Goal: Task Accomplishment & Management: Complete application form

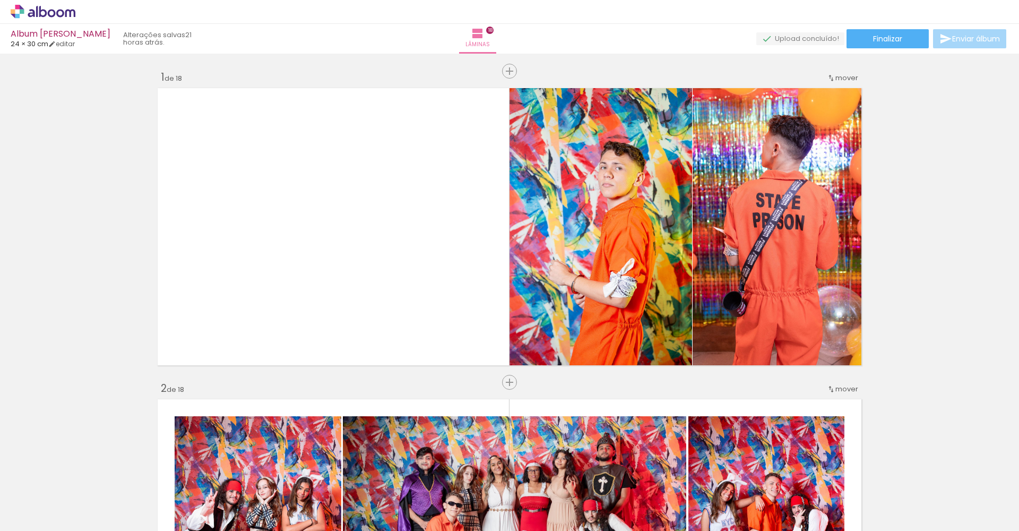
scroll to position [2809, 0]
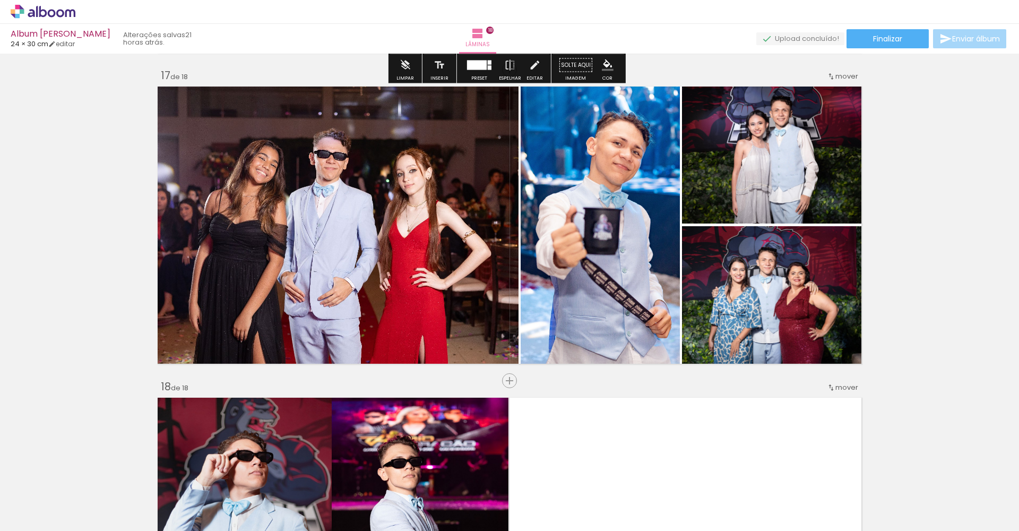
click at [36, 15] on icon at bounding box center [43, 12] width 65 height 14
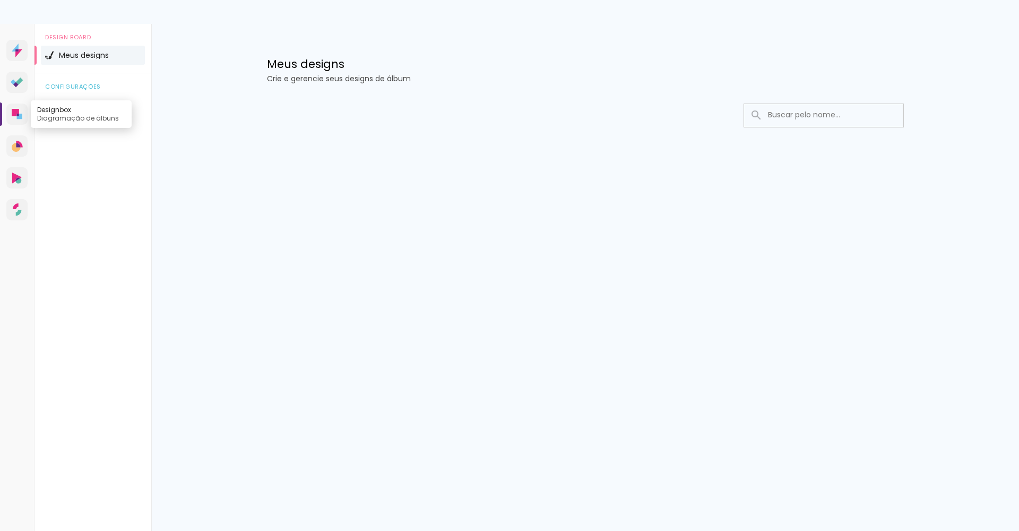
click at [16, 112] on icon at bounding box center [15, 112] width 7 height 7
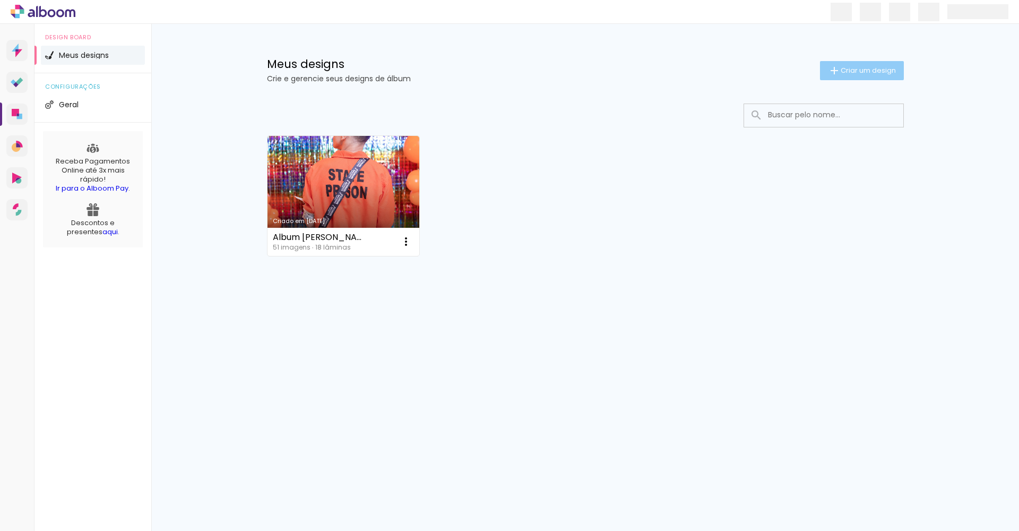
click at [849, 76] on paper-button "Criar um design" at bounding box center [862, 70] width 84 height 19
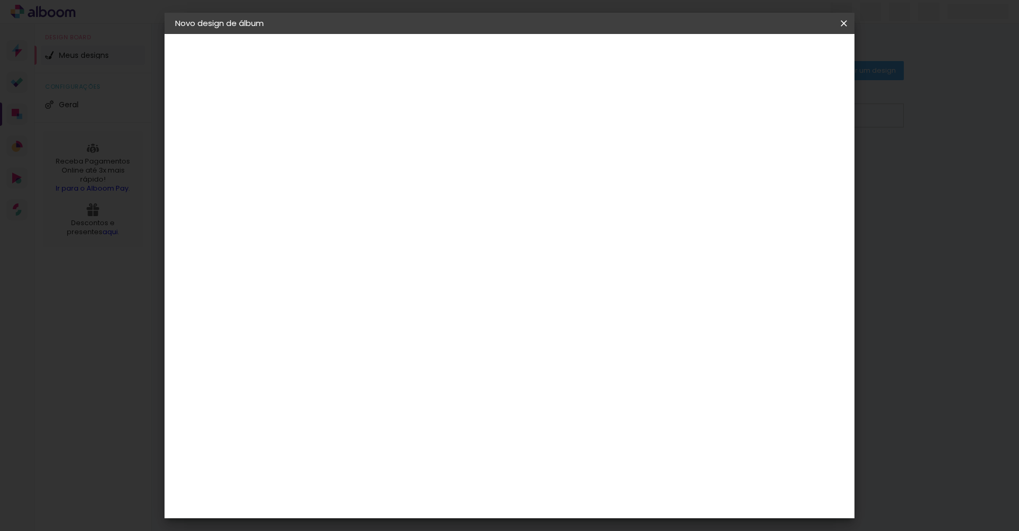
click at [349, 148] on input at bounding box center [349, 142] width 0 height 16
type input "Album Sara e Gabriel"
type paper-input "Album Sara e Gabriel"
click at [457, 62] on paper-button "Avançar" at bounding box center [431, 56] width 52 height 18
click at [519, 158] on paper-item "Tamanho Livre" at bounding box center [471, 161] width 94 height 23
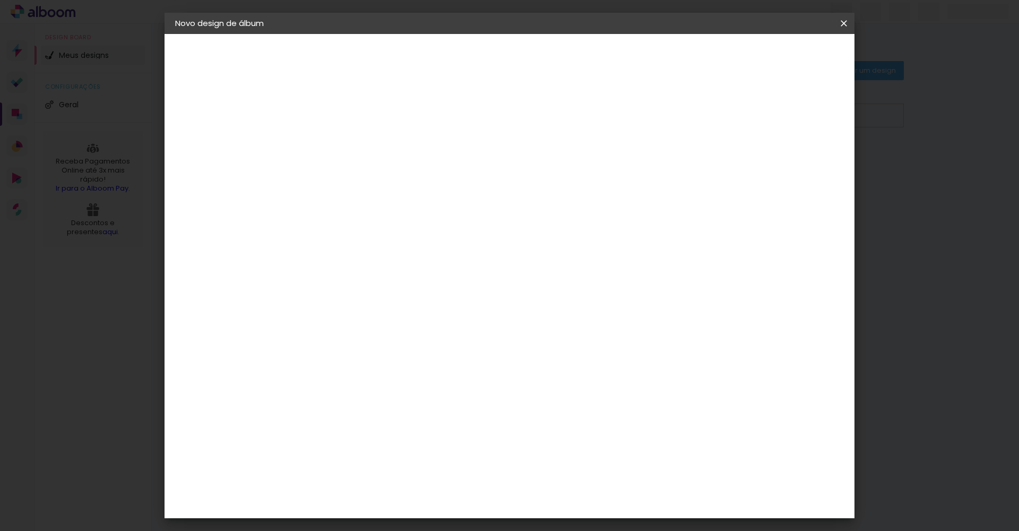
click at [519, 161] on paper-item "Tamanho Livre" at bounding box center [471, 161] width 94 height 23
click at [0, 0] on slot "Avançar" at bounding box center [0, 0] width 0 height 0
click at [572, 443] on input "60" at bounding box center [568, 443] width 28 height 16
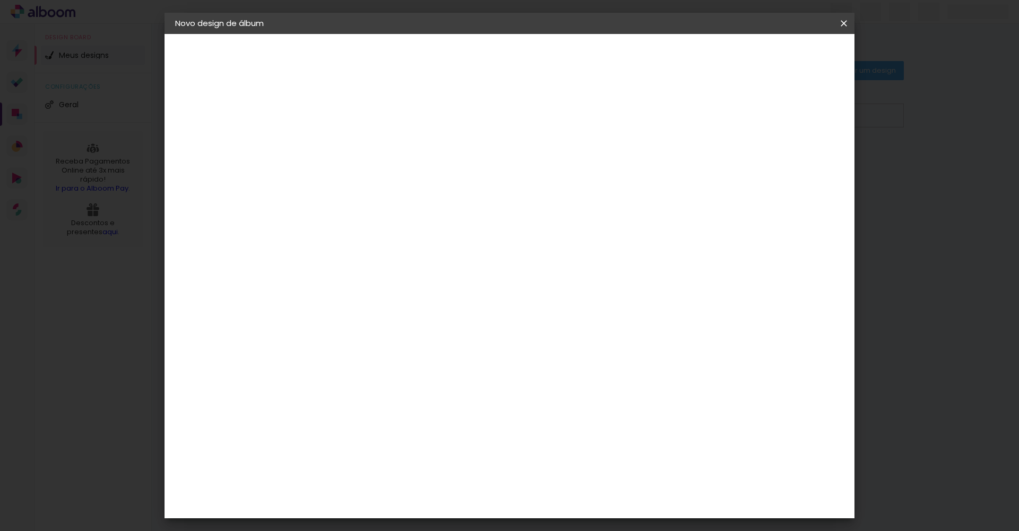
scroll to position [100, 0]
type input "42"
type paper-input "42"
type input "4"
type paper-input "4"
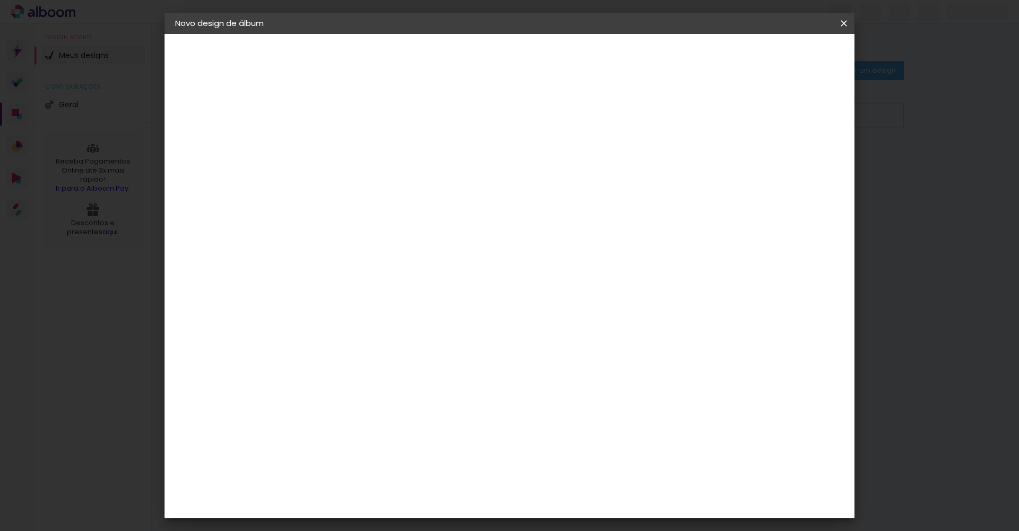
click at [788, 162] on input "4" at bounding box center [785, 160] width 19 height 16
type input "3"
type paper-input "3"
click at [788, 162] on input "3" at bounding box center [787, 160] width 19 height 16
click at [788, 162] on input "3" at bounding box center [789, 160] width 19 height 16
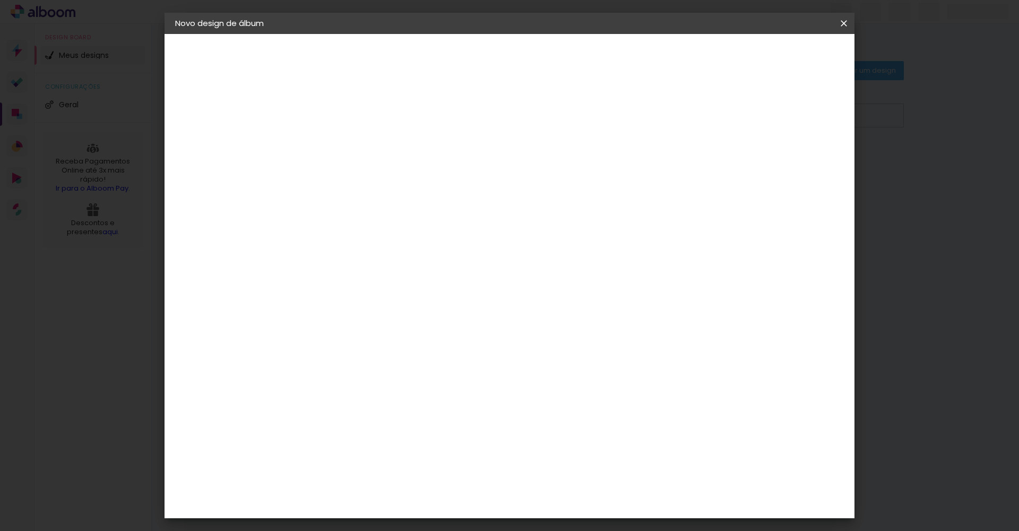
type input "2"
type paper-input "2"
click at [794, 163] on input "2" at bounding box center [792, 160] width 19 height 16
click at [777, 57] on span "Iniciar design" at bounding box center [753, 56] width 48 height 7
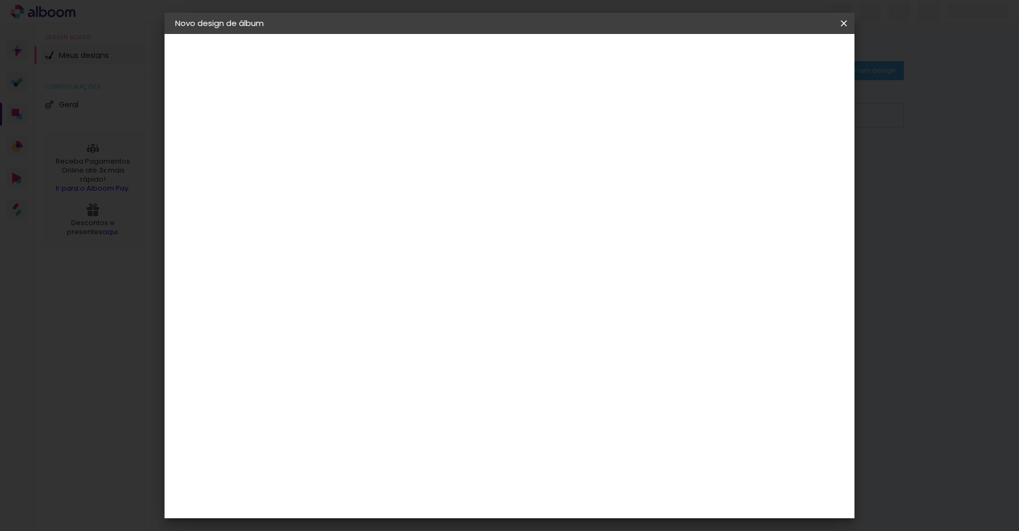
click at [777, 57] on span "Iniciar design" at bounding box center [753, 56] width 48 height 7
type input "3"
type paper-input "3"
click at [797, 157] on input "3" at bounding box center [792, 160] width 19 height 16
click at [777, 58] on span "Iniciar design" at bounding box center [753, 56] width 48 height 7
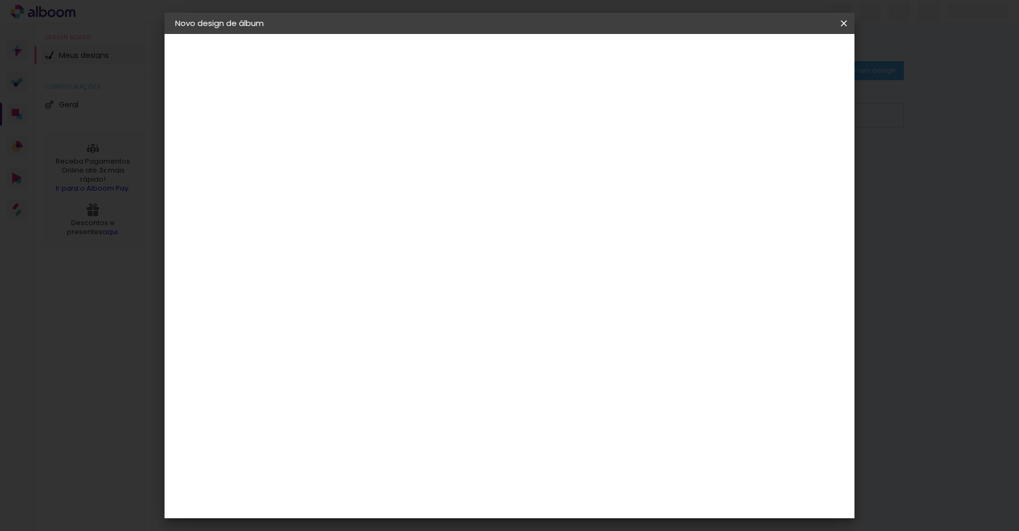
click at [328, 348] on input "30" at bounding box center [315, 346] width 28 height 16
click at [355, 119] on div "21 cm cm cm mm A maioria das encadernadoras sugere 5mm de sangria." at bounding box center [552, 76] width 501 height 85
click at [503, 386] on quentale-layouter at bounding box center [553, 246] width 417 height 297
click at [605, 119] on div "21 cm cm cm mm A maioria das encadernadoras sugere 5mm de sangria." at bounding box center [552, 76] width 501 height 85
click at [804, 114] on div "21 cm cm cm mm A maioria das encadernadoras sugere 5mm de sangria." at bounding box center [552, 76] width 501 height 85
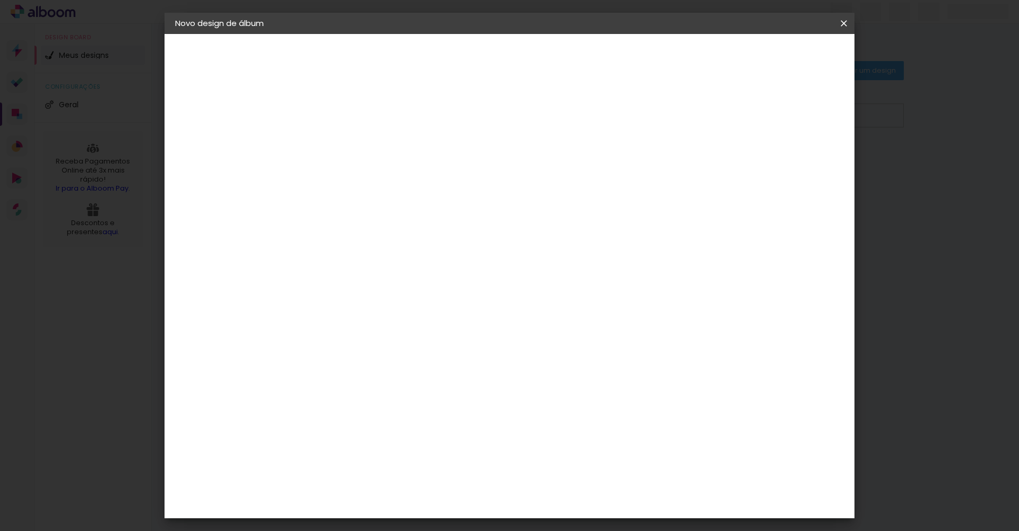
click at [777, 58] on span "Iniciar design" at bounding box center [753, 56] width 48 height 7
click at [777, 55] on span "Iniciar design" at bounding box center [753, 56] width 48 height 7
click at [777, 56] on span "Iniciar design" at bounding box center [753, 56] width 48 height 7
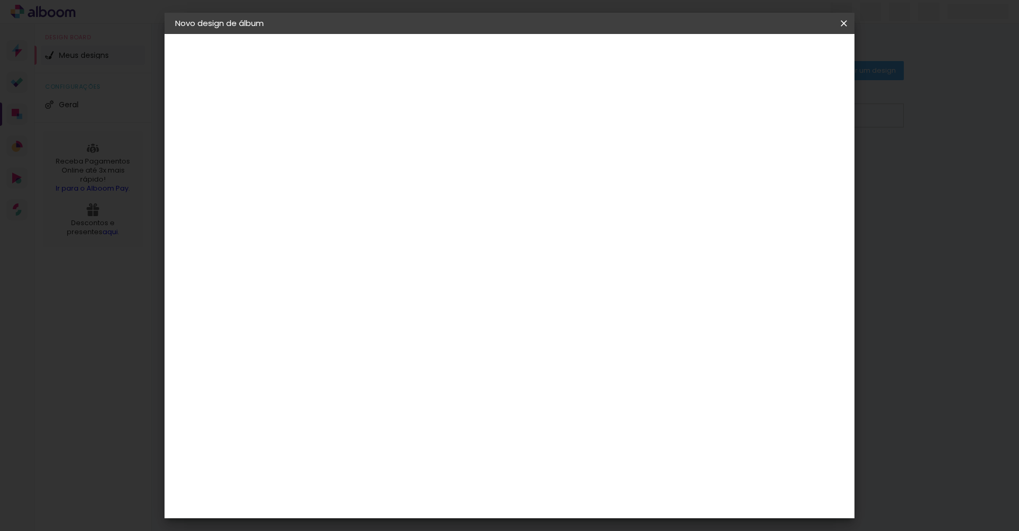
click at [777, 56] on span "Iniciar design" at bounding box center [753, 56] width 48 height 7
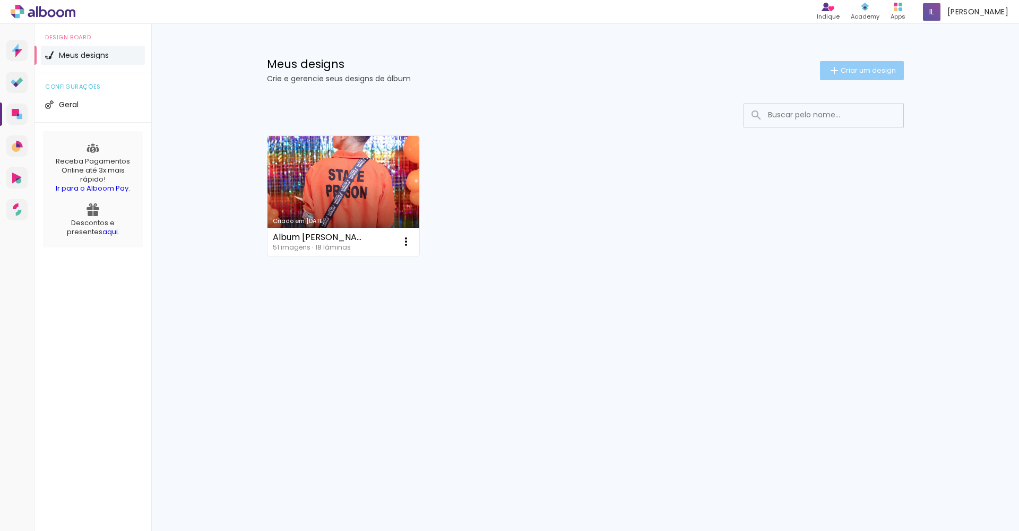
click at [873, 73] on span "Criar um design" at bounding box center [867, 70] width 55 height 7
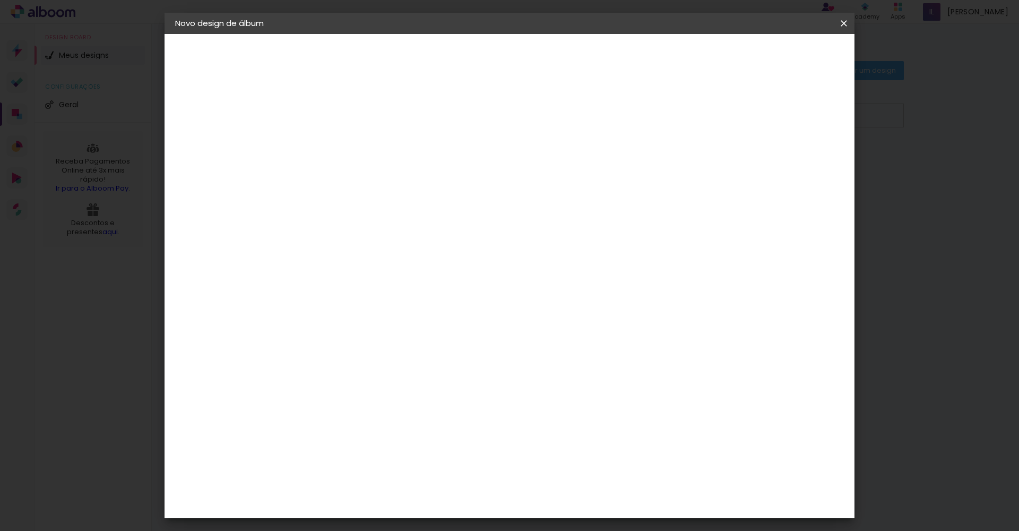
click at [352, 133] on paper-input-container "Título do álbum" at bounding box center [348, 142] width 7 height 27
type input "Album Sara e Gabriel"
type paper-input "Album Sara e Gabriel"
click at [0, 0] on slot "Avançar" at bounding box center [0, 0] width 0 height 0
click at [519, 159] on paper-item "Tamanho Livre" at bounding box center [471, 161] width 94 height 23
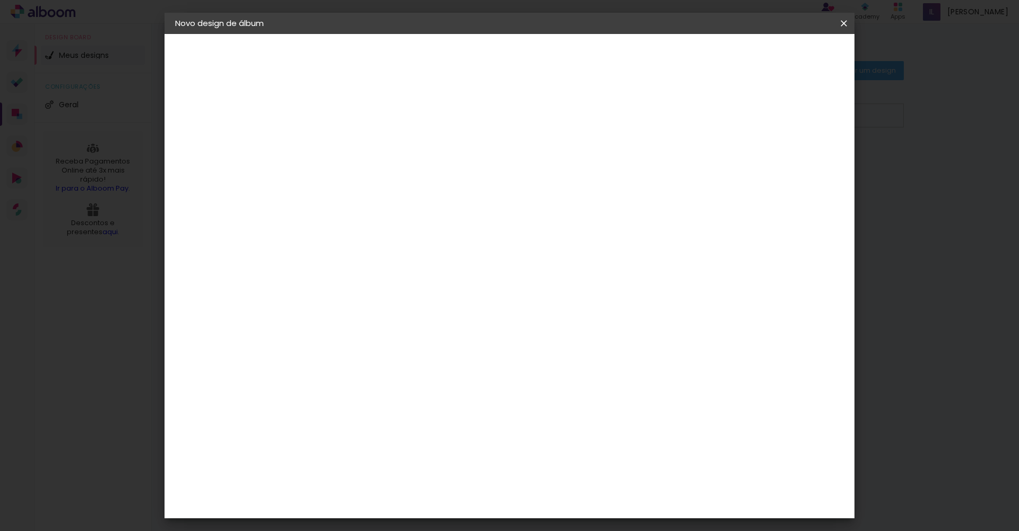
click at [0, 0] on slot "Avançar" at bounding box center [0, 0] width 0 height 0
click at [576, 440] on input "60" at bounding box center [568, 443] width 28 height 16
type input "42"
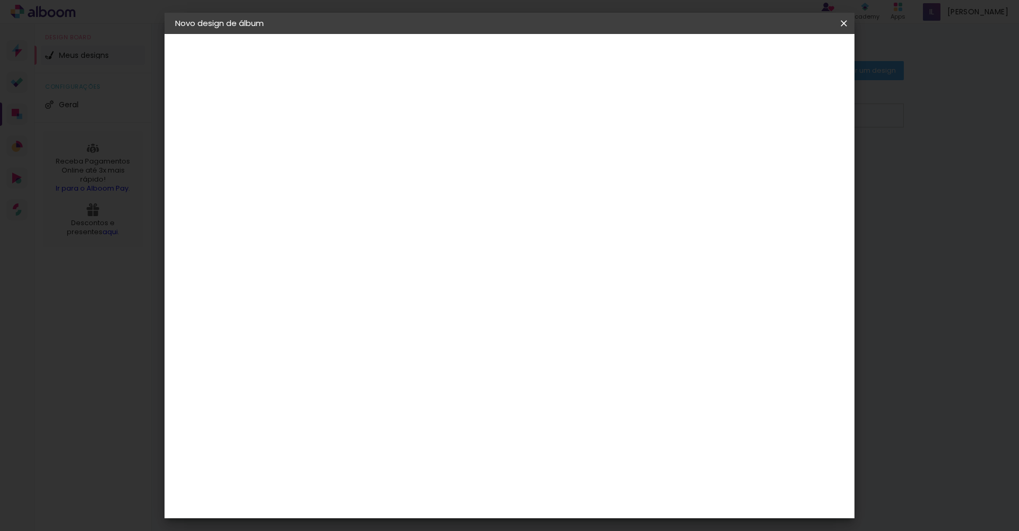
type paper-input "42"
type input "4"
type paper-input "4"
click at [791, 130] on input "4" at bounding box center [785, 127] width 19 height 16
click at [791, 152] on input "4" at bounding box center [787, 160] width 19 height 16
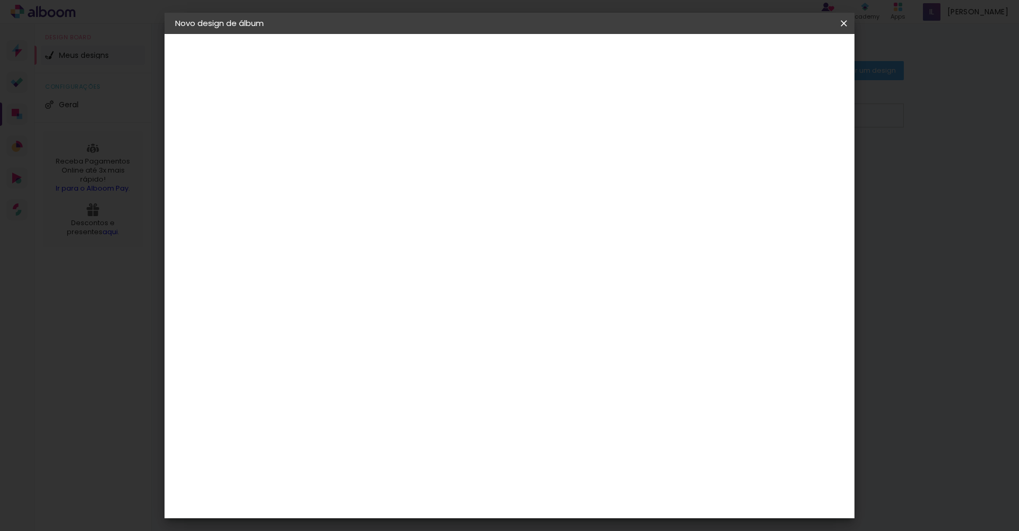
type input "3"
type paper-input "3"
click at [792, 160] on input "3" at bounding box center [789, 160] width 19 height 16
type input "2"
type paper-input "2"
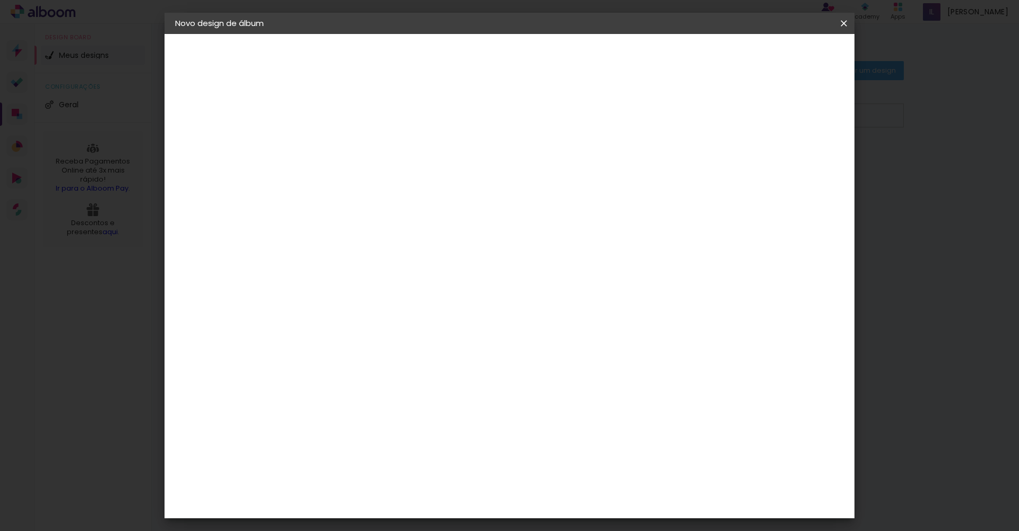
click at [792, 161] on input "2" at bounding box center [789, 160] width 19 height 16
type input "3"
type paper-input "3"
click at [793, 158] on input "3" at bounding box center [789, 160] width 19 height 16
click at [777, 59] on span "Iniciar design" at bounding box center [753, 56] width 48 height 7
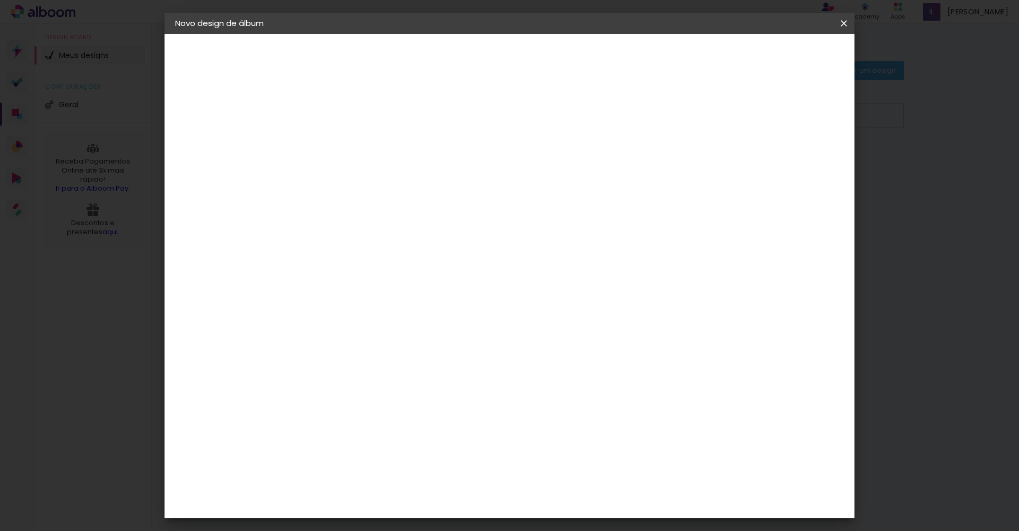
click at [777, 53] on span "Iniciar design" at bounding box center [753, 56] width 48 height 7
click at [725, 123] on div at bounding box center [720, 122] width 10 height 10
type paper-checkbox "on"
click at [777, 60] on span "Iniciar design" at bounding box center [753, 56] width 48 height 7
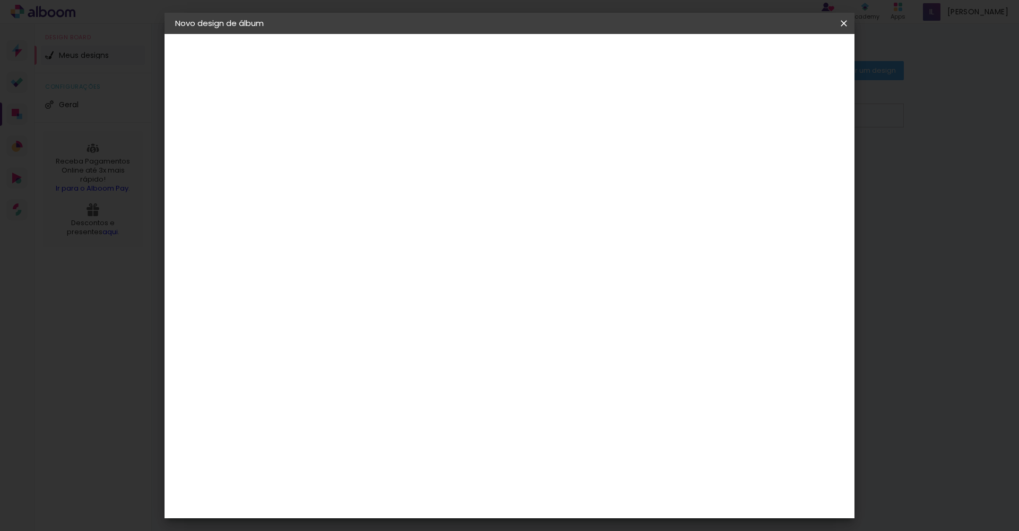
click at [777, 56] on span "Iniciar design" at bounding box center [753, 56] width 48 height 7
click at [777, 55] on span "Iniciar design" at bounding box center [753, 56] width 48 height 7
click at [564, 53] on div "21 cm cm cm mm A maioria das encadernadoras sugere 5mm de sangria." at bounding box center [552, 10] width 501 height 85
click at [324, 318] on input "30" at bounding box center [315, 313] width 28 height 16
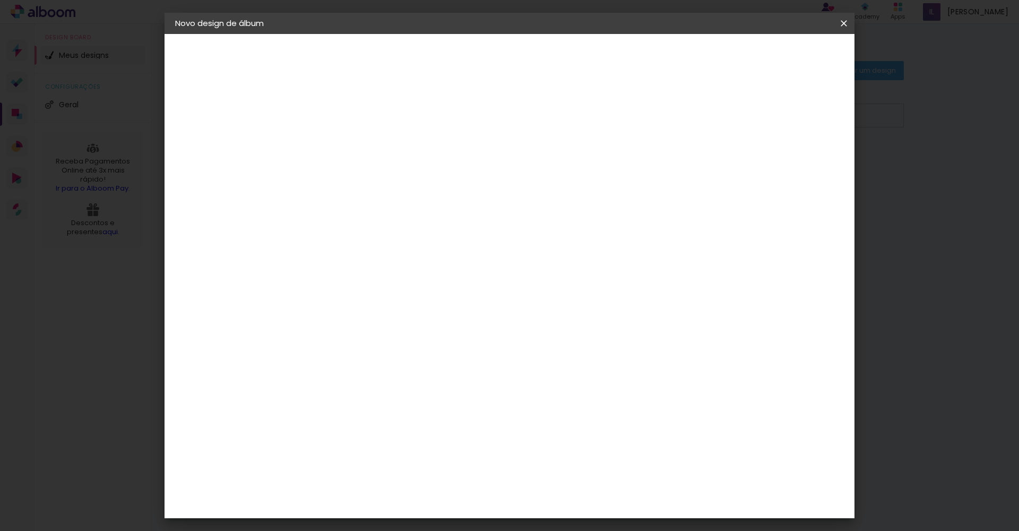
click at [327, 315] on input "30" at bounding box center [315, 313] width 28 height 16
click at [425, 53] on div "21 cm cm cm mm A maioria das encadernadoras sugere 5mm de sangria." at bounding box center [552, 10] width 501 height 85
click at [777, 60] on span "Iniciar design" at bounding box center [753, 56] width 48 height 7
click at [788, 64] on paper-button "Iniciar design" at bounding box center [753, 56] width 70 height 18
click at [844, 24] on iron-icon at bounding box center [843, 23] width 13 height 11
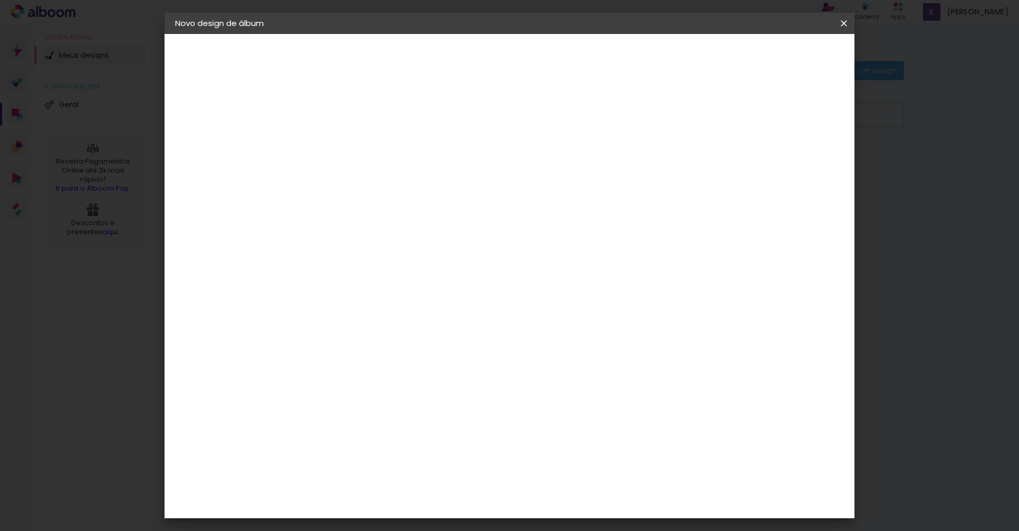
click at [777, 53] on span "Iniciar design" at bounding box center [753, 56] width 48 height 7
click at [936, 156] on iron-overlay-backdrop at bounding box center [509, 265] width 1019 height 531
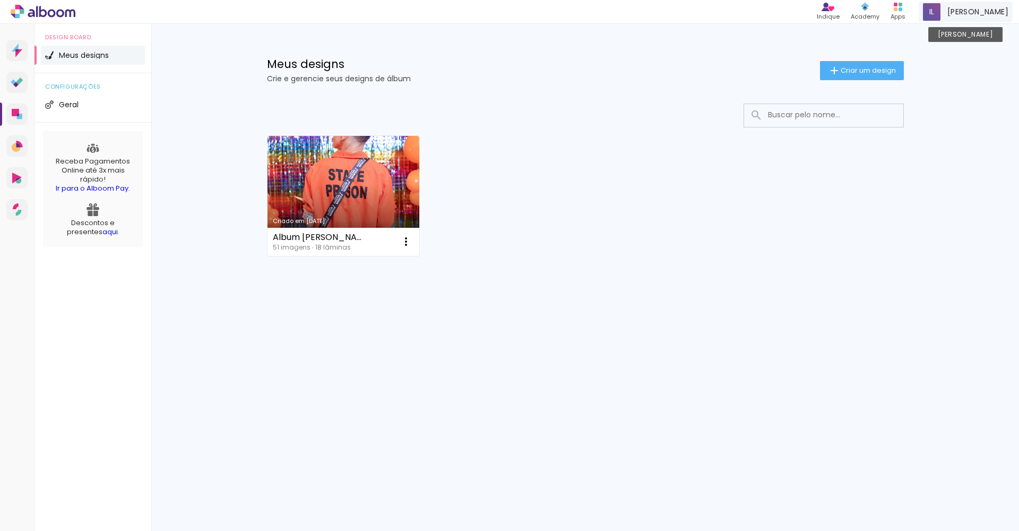
click at [970, 15] on span "Igor Lopes" at bounding box center [977, 11] width 61 height 11
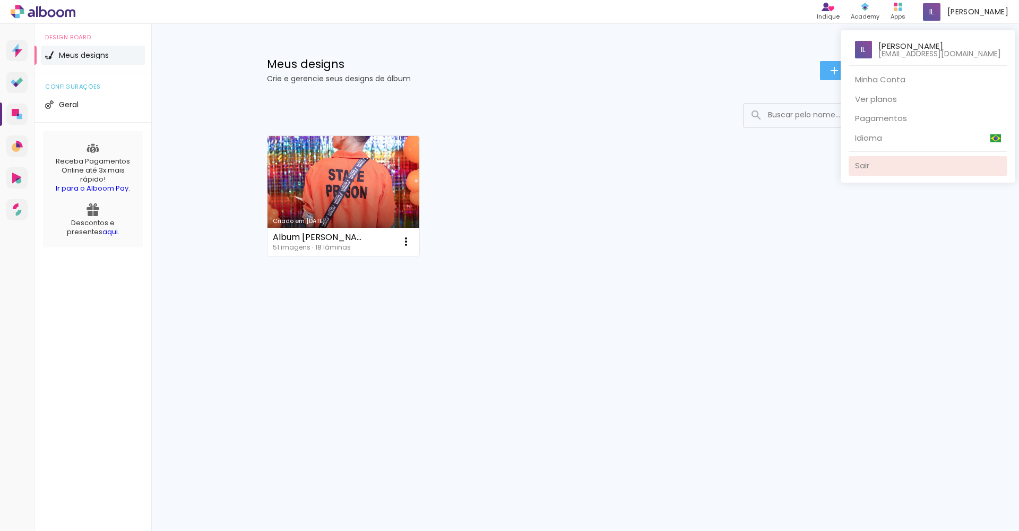
click at [886, 167] on link "Sair" at bounding box center [927, 166] width 159 height 20
click at [883, 165] on link "Sair" at bounding box center [927, 166] width 159 height 20
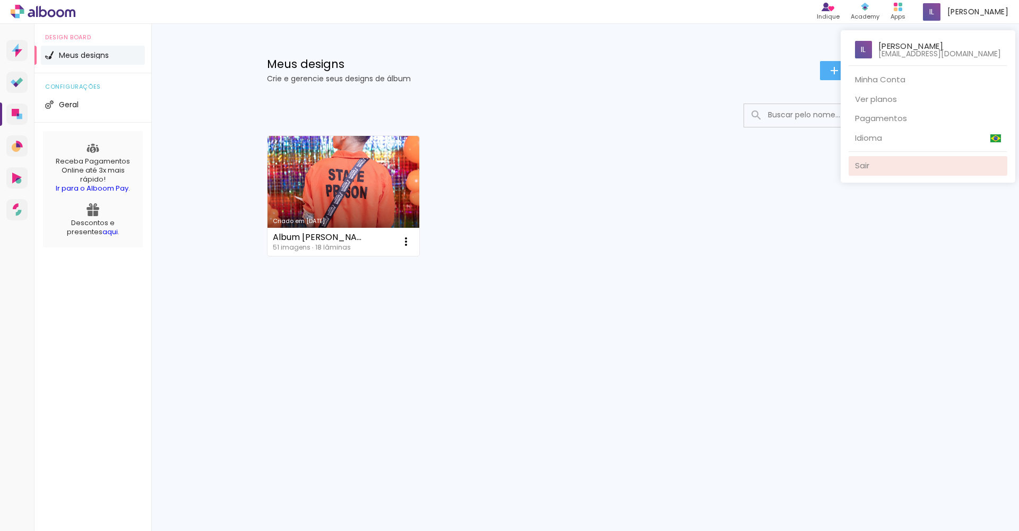
click at [883, 165] on link "Sair" at bounding box center [927, 166] width 159 height 20
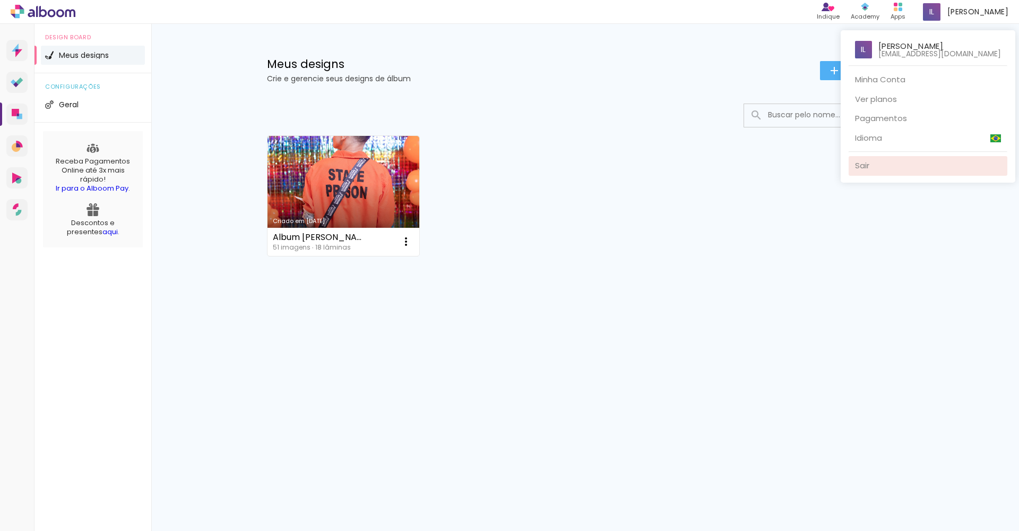
click at [883, 165] on link "Sair" at bounding box center [927, 166] width 159 height 20
click at [883, 161] on link "Sair" at bounding box center [927, 166] width 159 height 20
click at [880, 162] on link "Sair" at bounding box center [927, 166] width 159 height 20
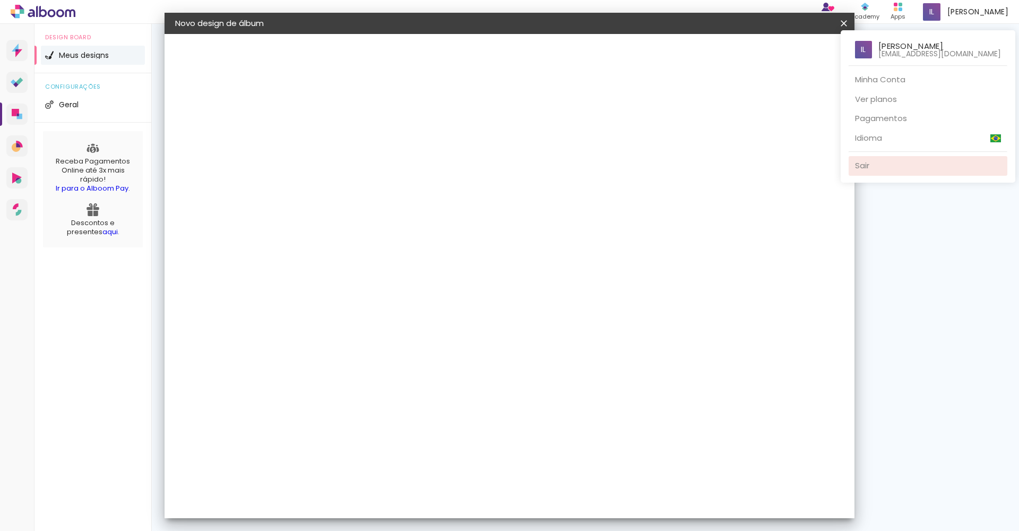
click at [792, 55] on div at bounding box center [509, 265] width 1019 height 531
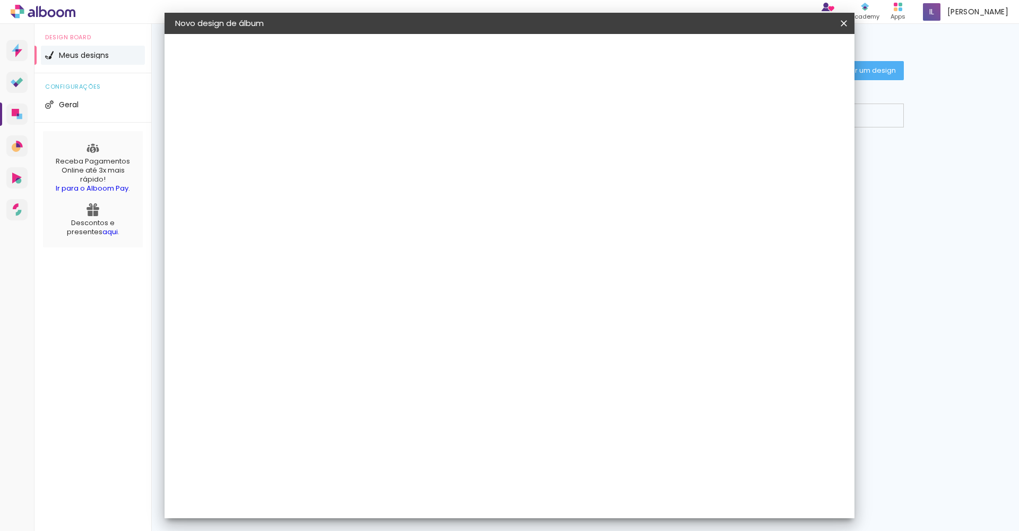
click at [777, 55] on span "Iniciar design" at bounding box center [753, 56] width 48 height 7
